Goal: Task Accomplishment & Management: Manage account settings

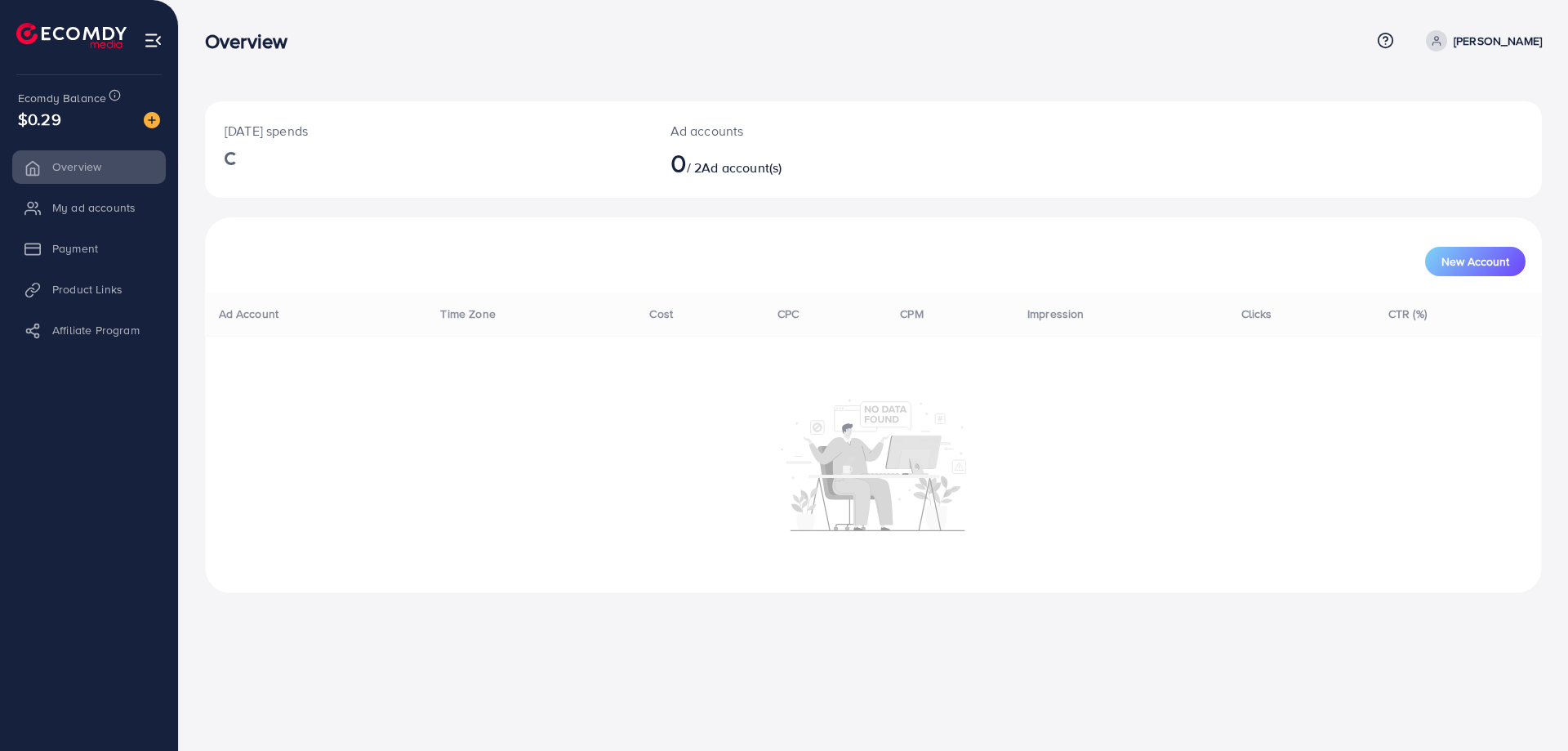
click at [72, 194] on li "My ad accounts" at bounding box center [88, 208] width 178 height 32
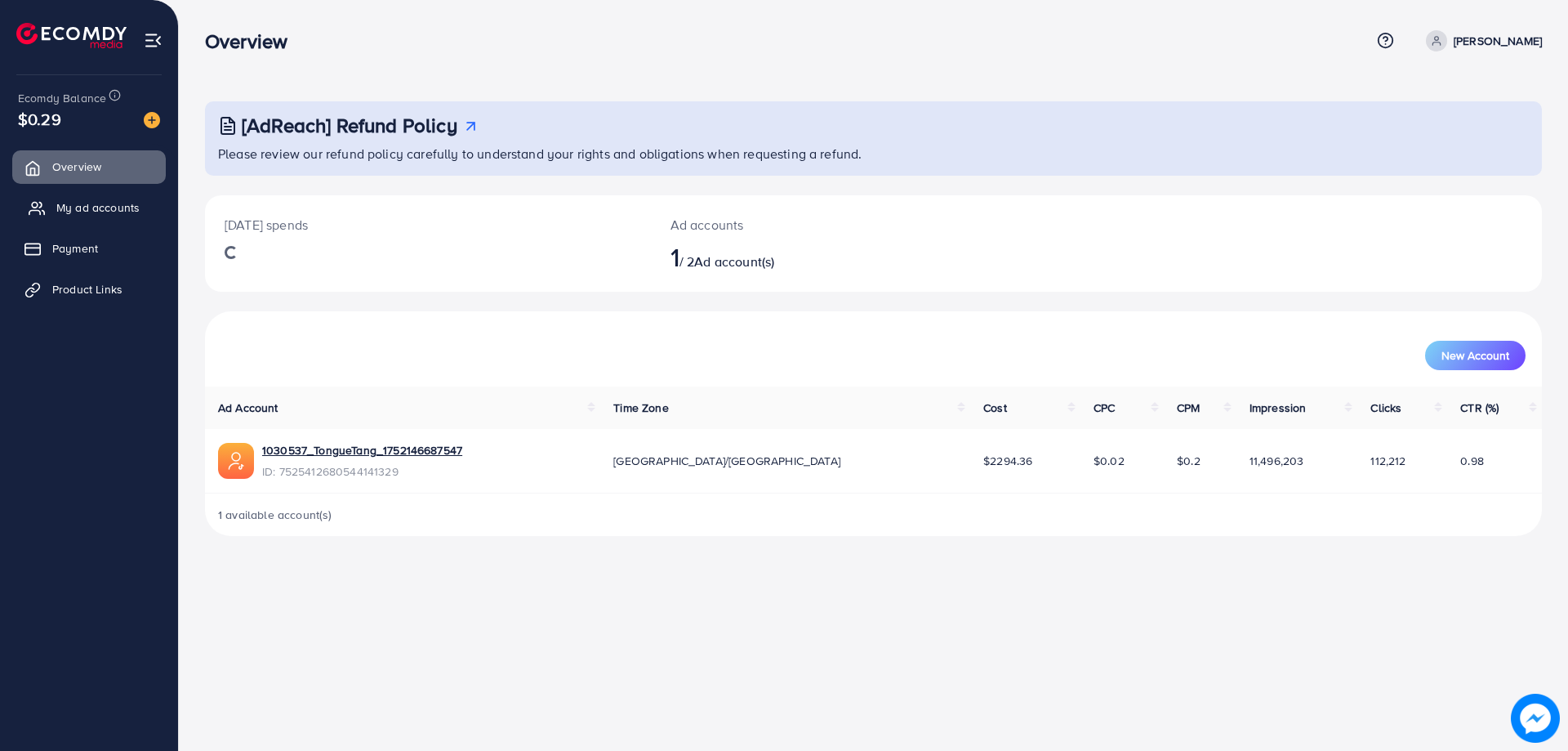
click at [77, 210] on span "My ad accounts" at bounding box center [98, 207] width 84 height 16
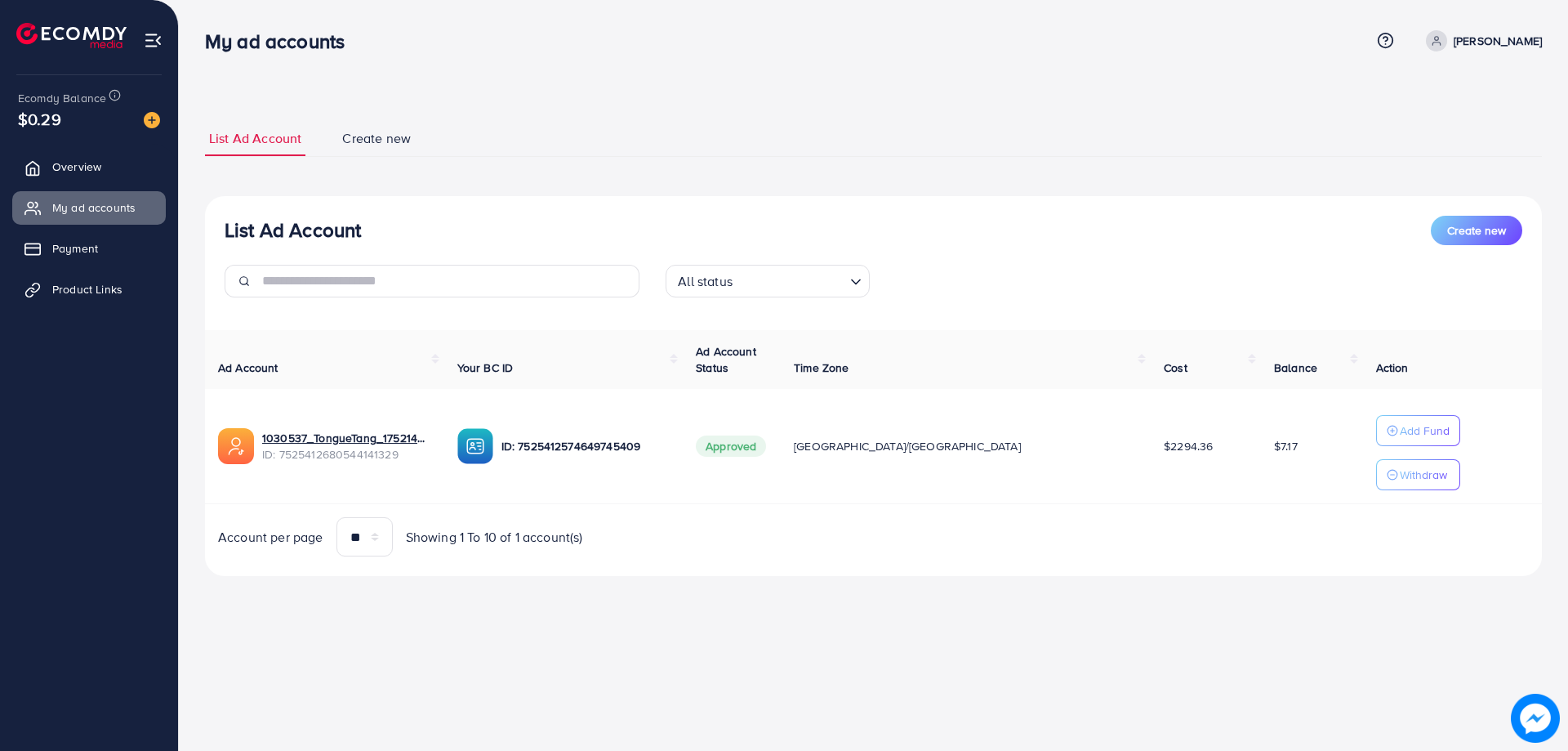
click at [67, 148] on ul "Overview My ad accounts Payment Product Links" at bounding box center [88, 233] width 178 height 180
click at [85, 170] on span "Overview" at bounding box center [81, 167] width 49 height 16
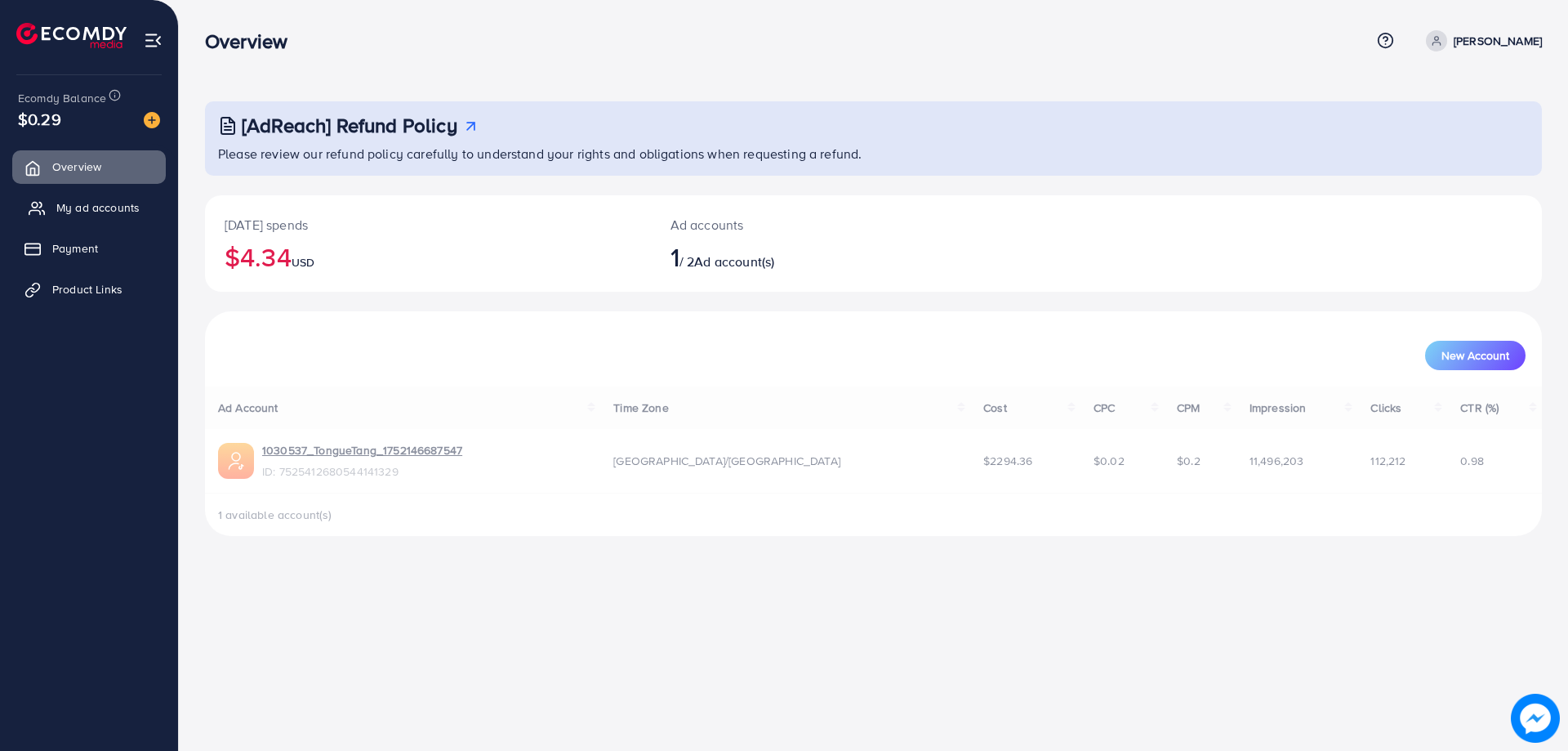
click at [89, 199] on link "My ad accounts" at bounding box center [88, 208] width 153 height 32
